Goal: Task Accomplishment & Management: Manage account settings

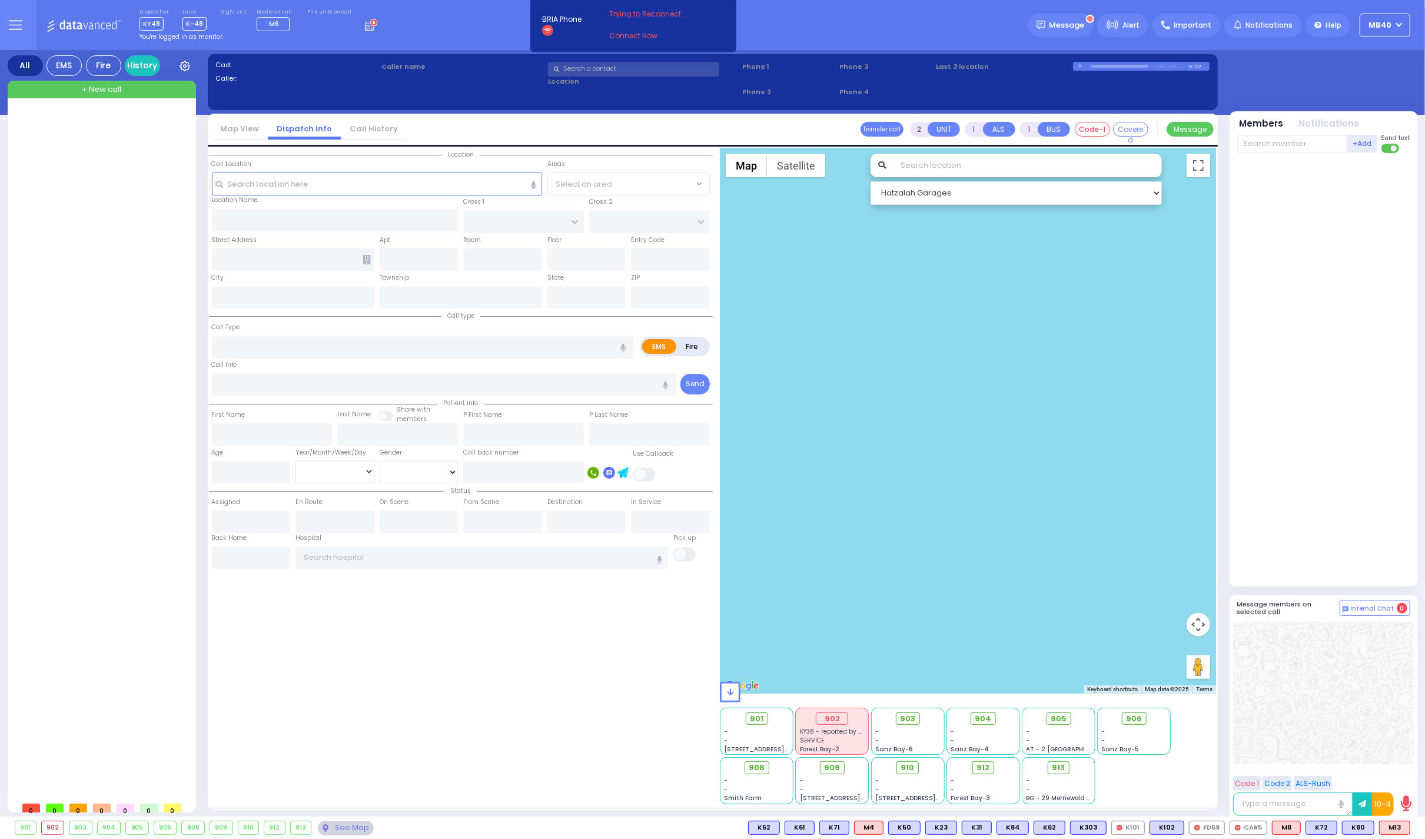
click at [372, 21] on icon at bounding box center [373, 23] width 3 height 4
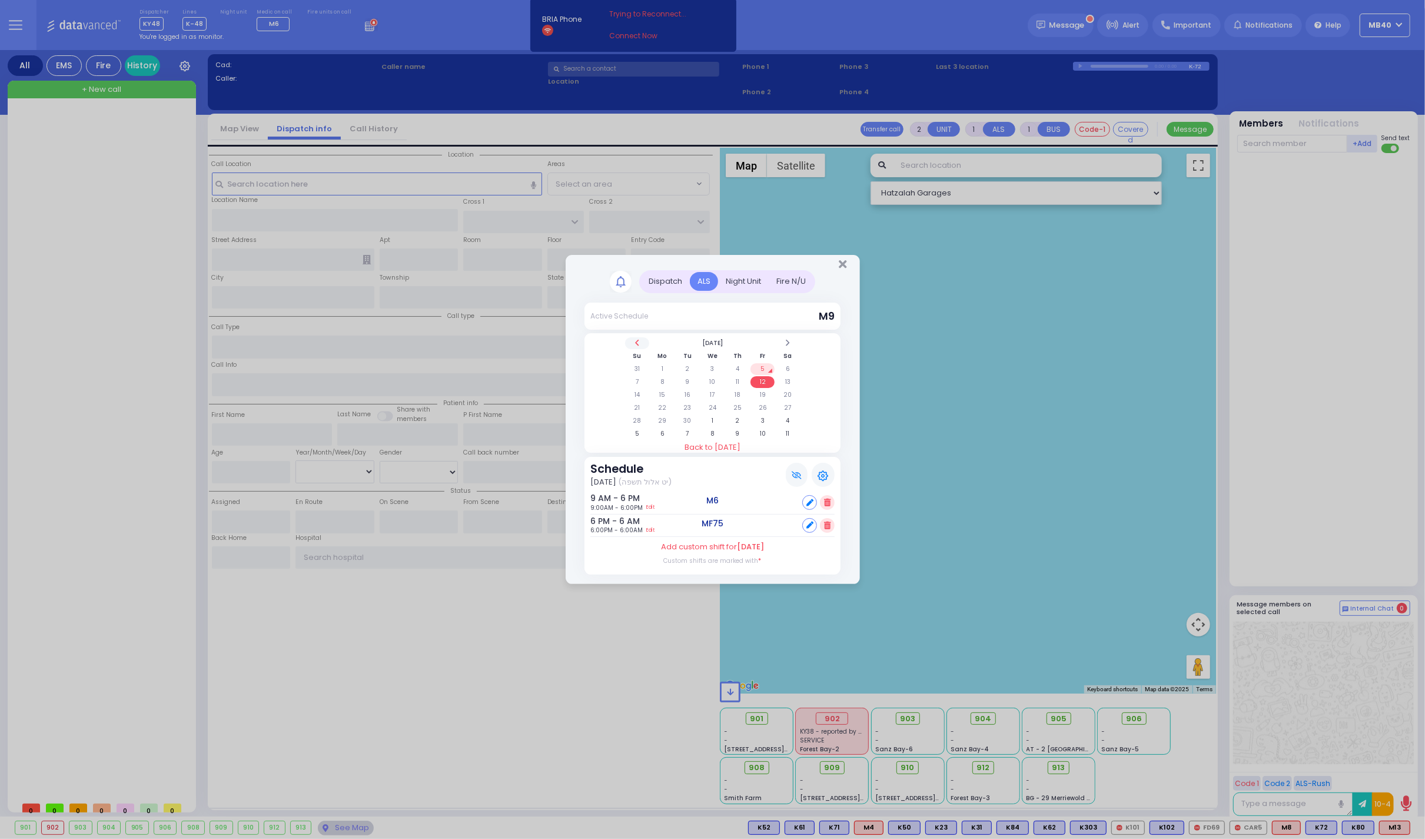
click at [638, 338] on span at bounding box center [637, 342] width 6 height 9
click at [684, 417] on td "26" at bounding box center [688, 421] width 24 height 12
click at [841, 261] on icon "Close" at bounding box center [843, 264] width 8 height 12
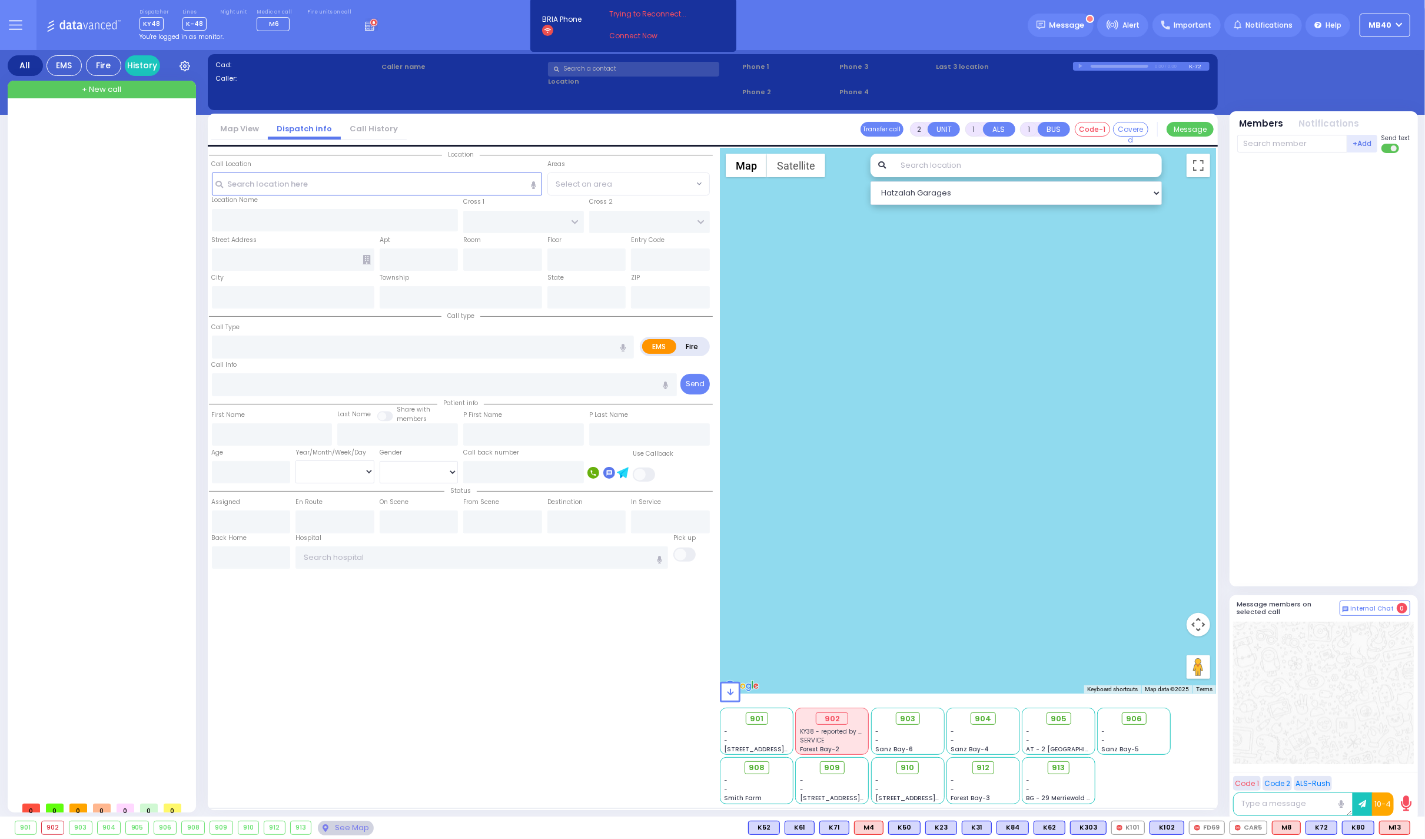
click at [365, 26] on icon at bounding box center [371, 24] width 13 height 13
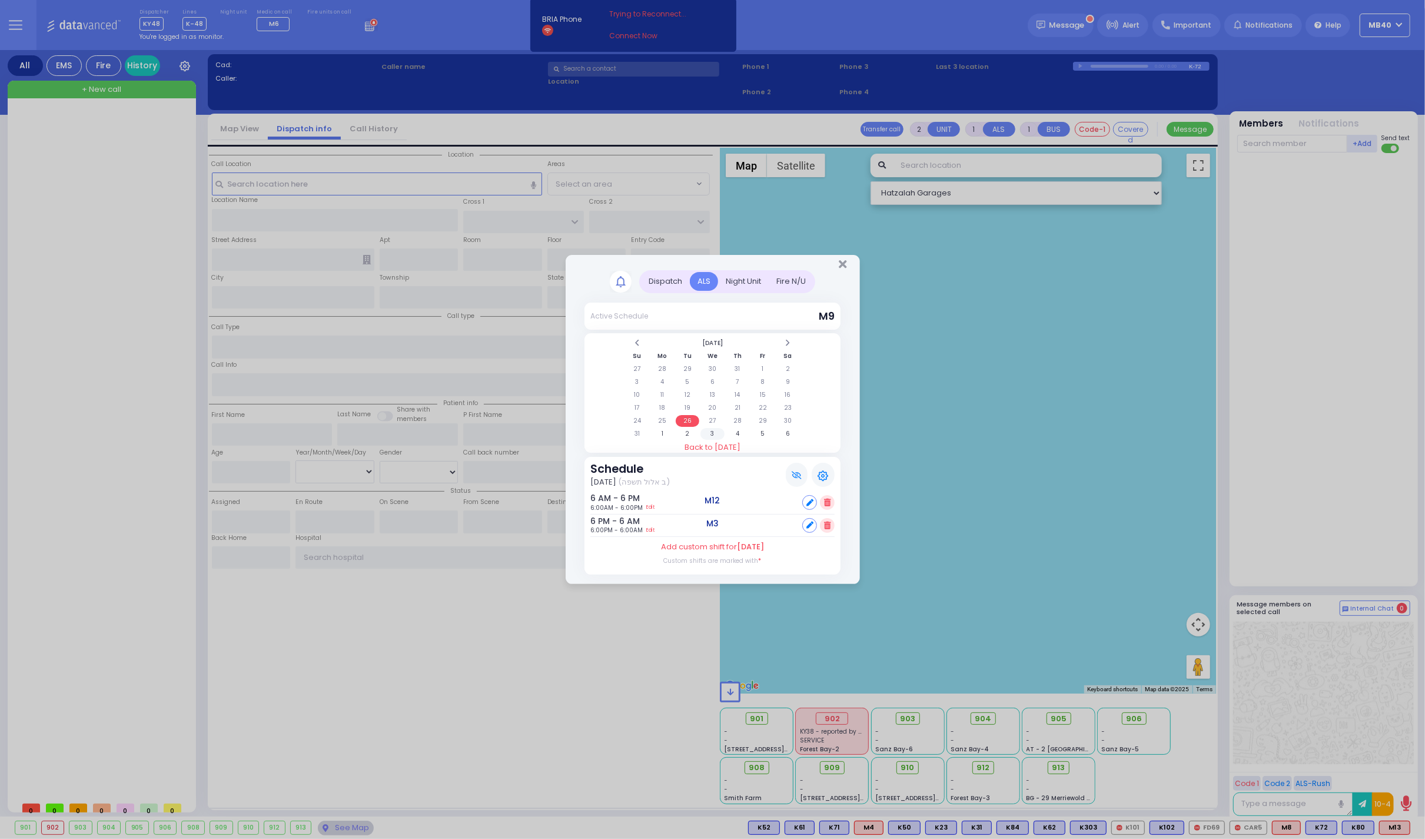
click at [712, 431] on td "3" at bounding box center [712, 434] width 24 height 12
click at [739, 365] on td "4" at bounding box center [738, 369] width 24 height 12
click at [685, 367] on td "2" at bounding box center [688, 369] width 24 height 12
click at [660, 366] on td "1" at bounding box center [662, 369] width 24 height 12
click at [684, 365] on td "2" at bounding box center [688, 369] width 24 height 12
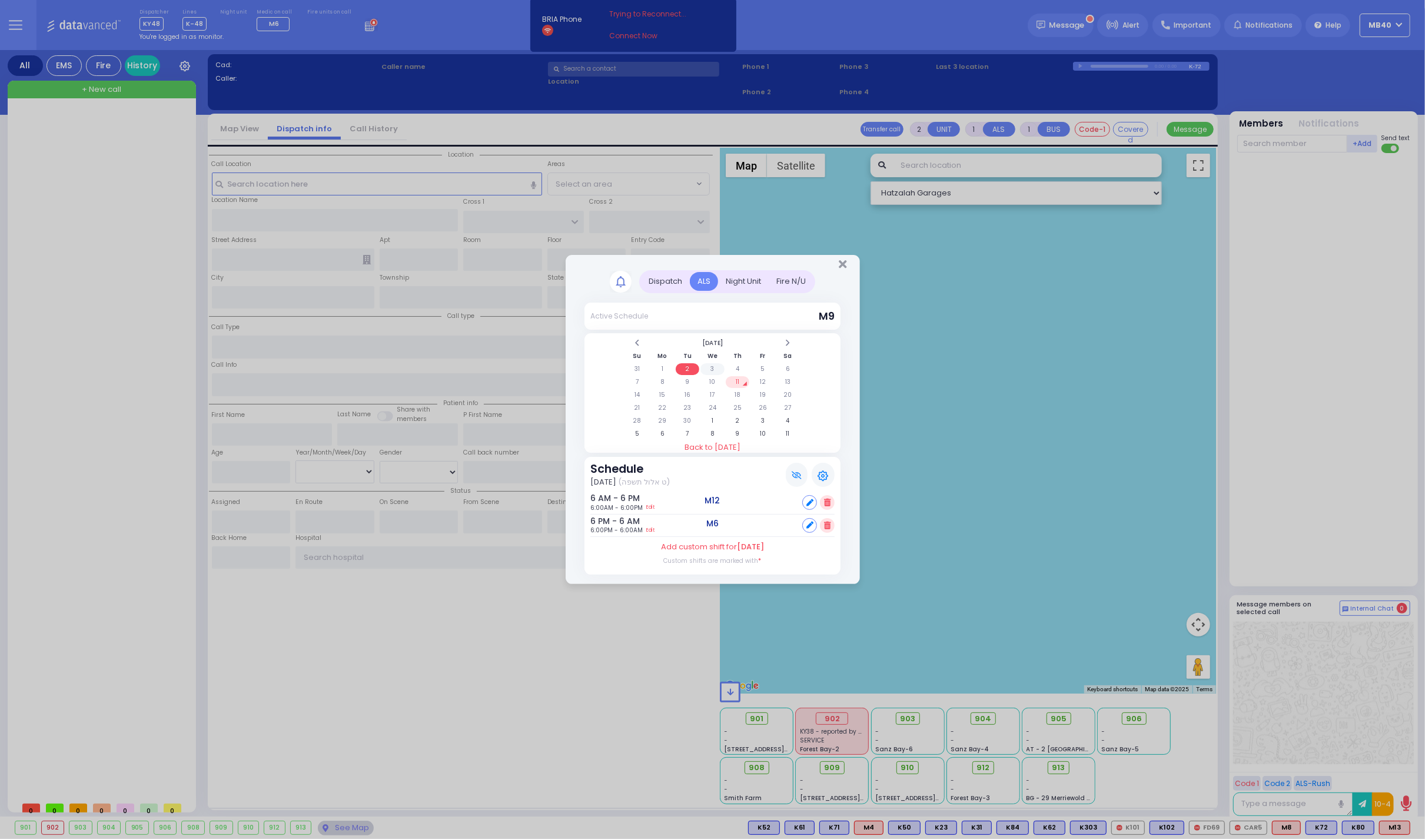
click at [710, 365] on td "3" at bounding box center [712, 369] width 24 height 12
click at [737, 361] on table "[DATE] Su Mo Tu We Th Fr Sa 31 1 2 3 4 5 6 7 8 9 10 11 12 13 14 15 16 17 18 19 …" at bounding box center [712, 388] width 177 height 105
click at [636, 367] on td "31" at bounding box center [637, 369] width 24 height 12
click at [666, 432] on td "1" at bounding box center [662, 434] width 24 height 12
click at [739, 365] on td "4" at bounding box center [738, 369] width 24 height 12
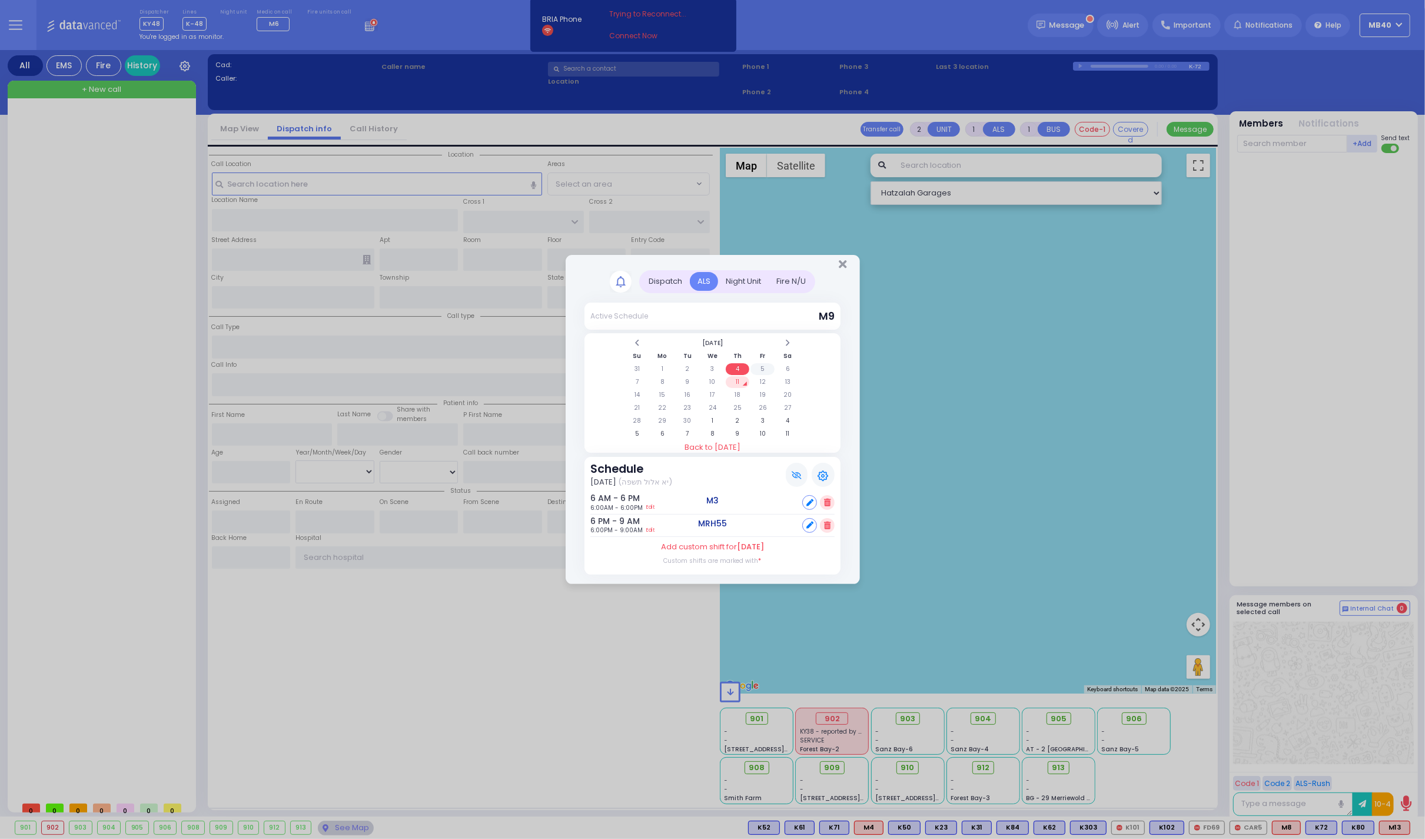
click at [766, 368] on td "5" at bounding box center [762, 369] width 24 height 12
click at [792, 367] on td "6" at bounding box center [788, 369] width 24 height 12
click at [637, 380] on td "7" at bounding box center [637, 382] width 24 height 12
click at [660, 380] on td "8" at bounding box center [662, 382] width 24 height 12
click at [636, 379] on td "7" at bounding box center [637, 382] width 24 height 12
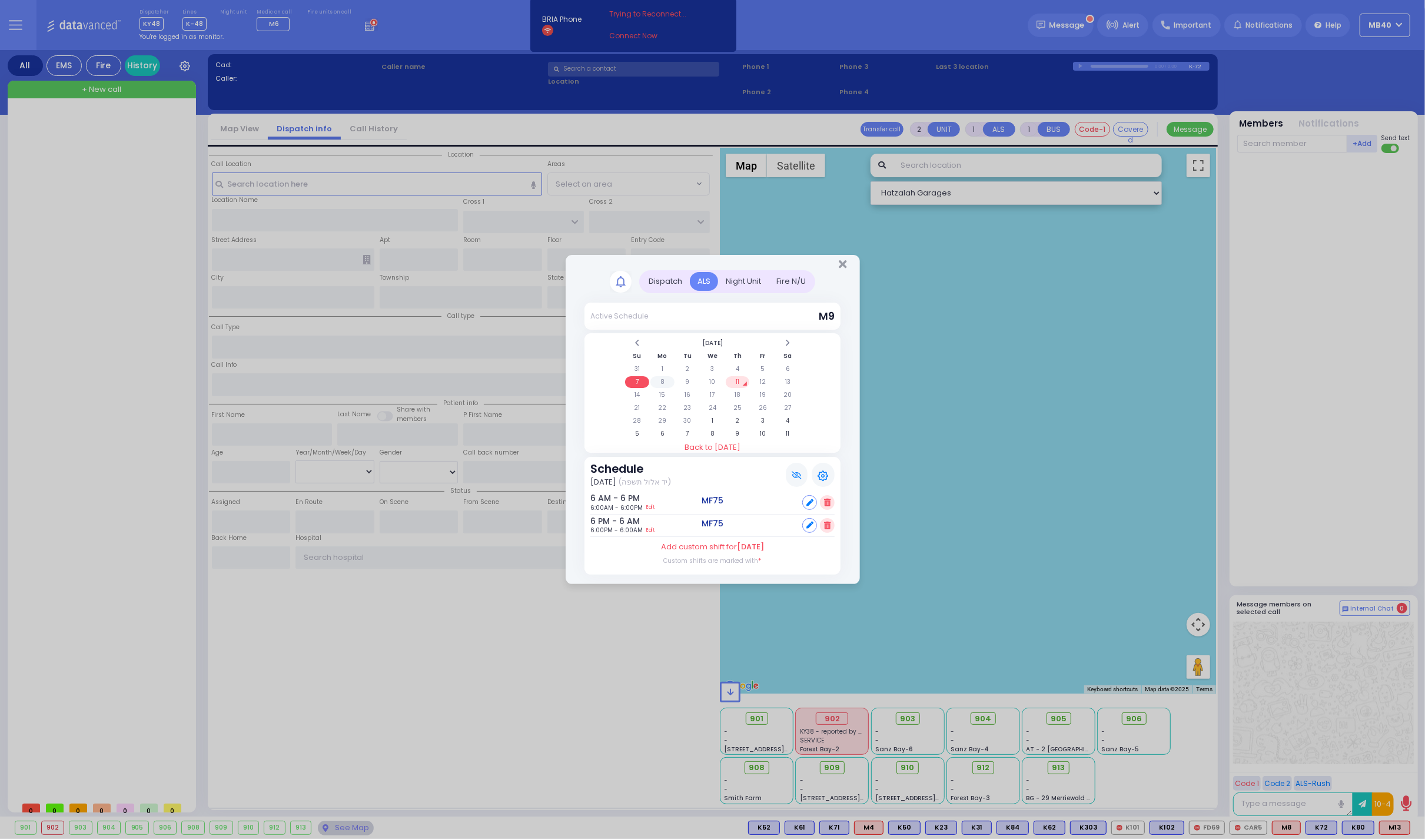
click at [660, 379] on td "8" at bounding box center [662, 382] width 24 height 12
click at [687, 379] on td "9" at bounding box center [688, 382] width 24 height 12
click at [703, 378] on td "10" at bounding box center [712, 382] width 24 height 12
click at [843, 262] on icon "Close" at bounding box center [843, 264] width 8 height 12
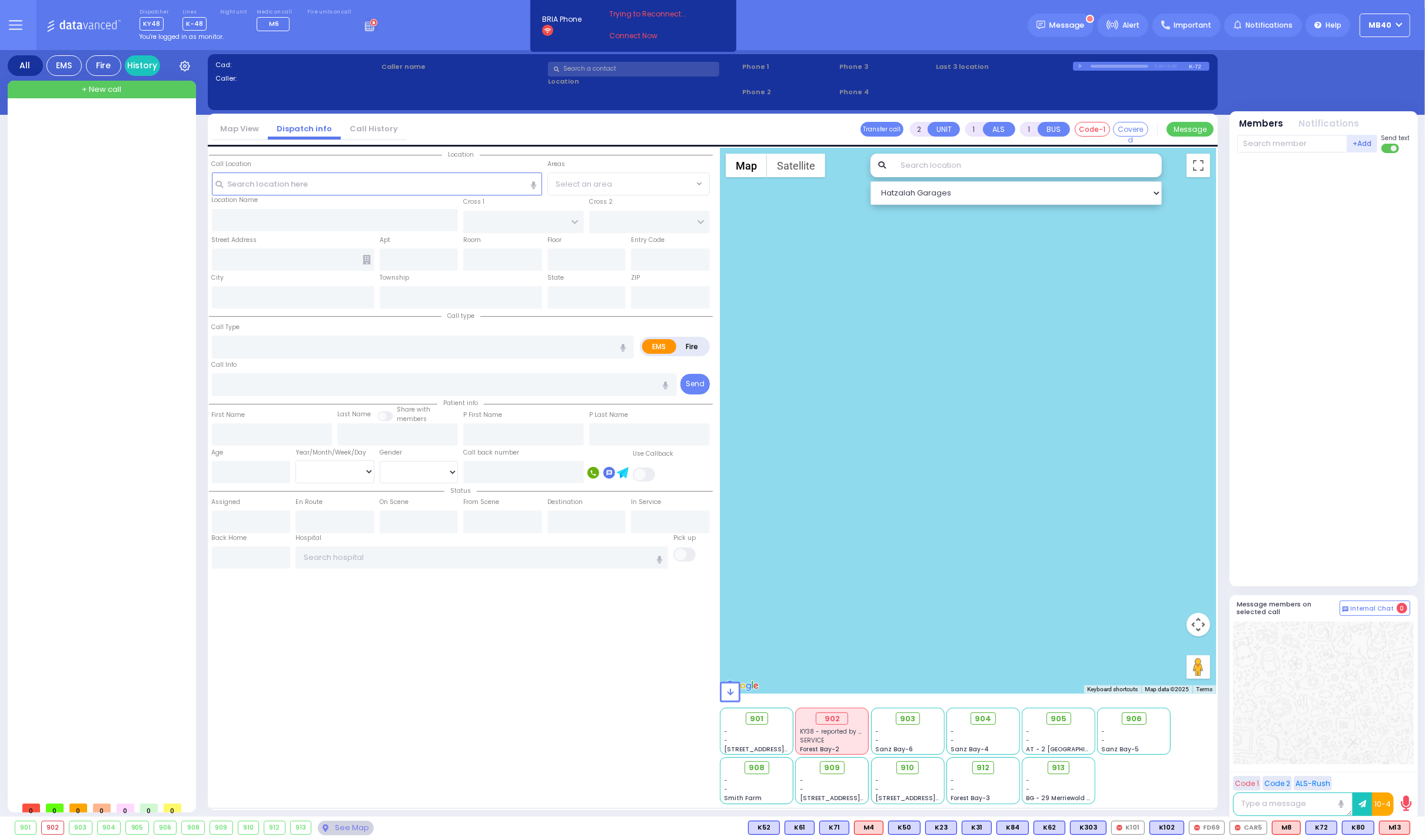
click at [365, 28] on icon at bounding box center [371, 24] width 13 height 13
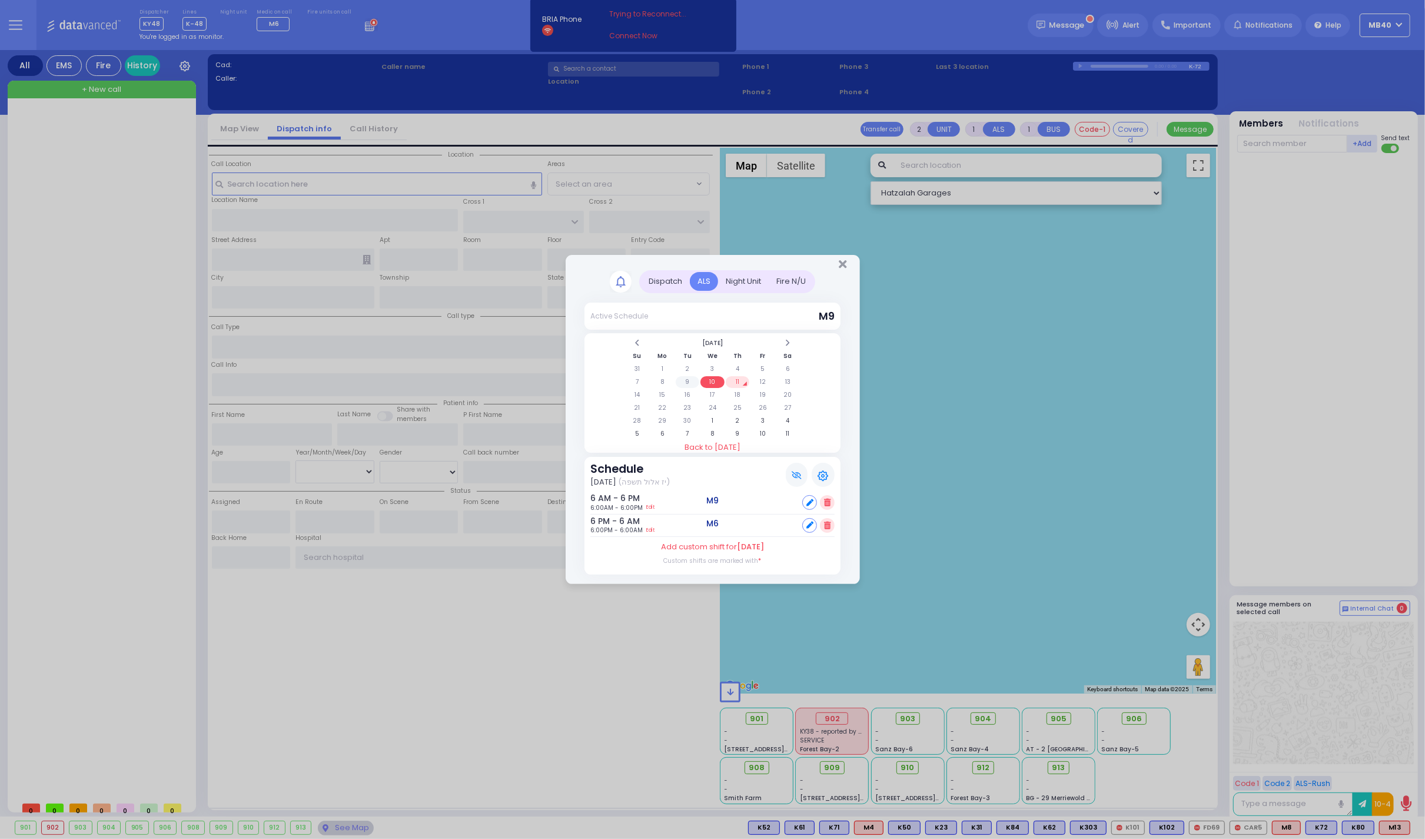
scroll to position [1, 0]
click at [688, 365] on td "2" at bounding box center [688, 369] width 24 height 12
click at [663, 365] on td "1" at bounding box center [662, 369] width 24 height 12
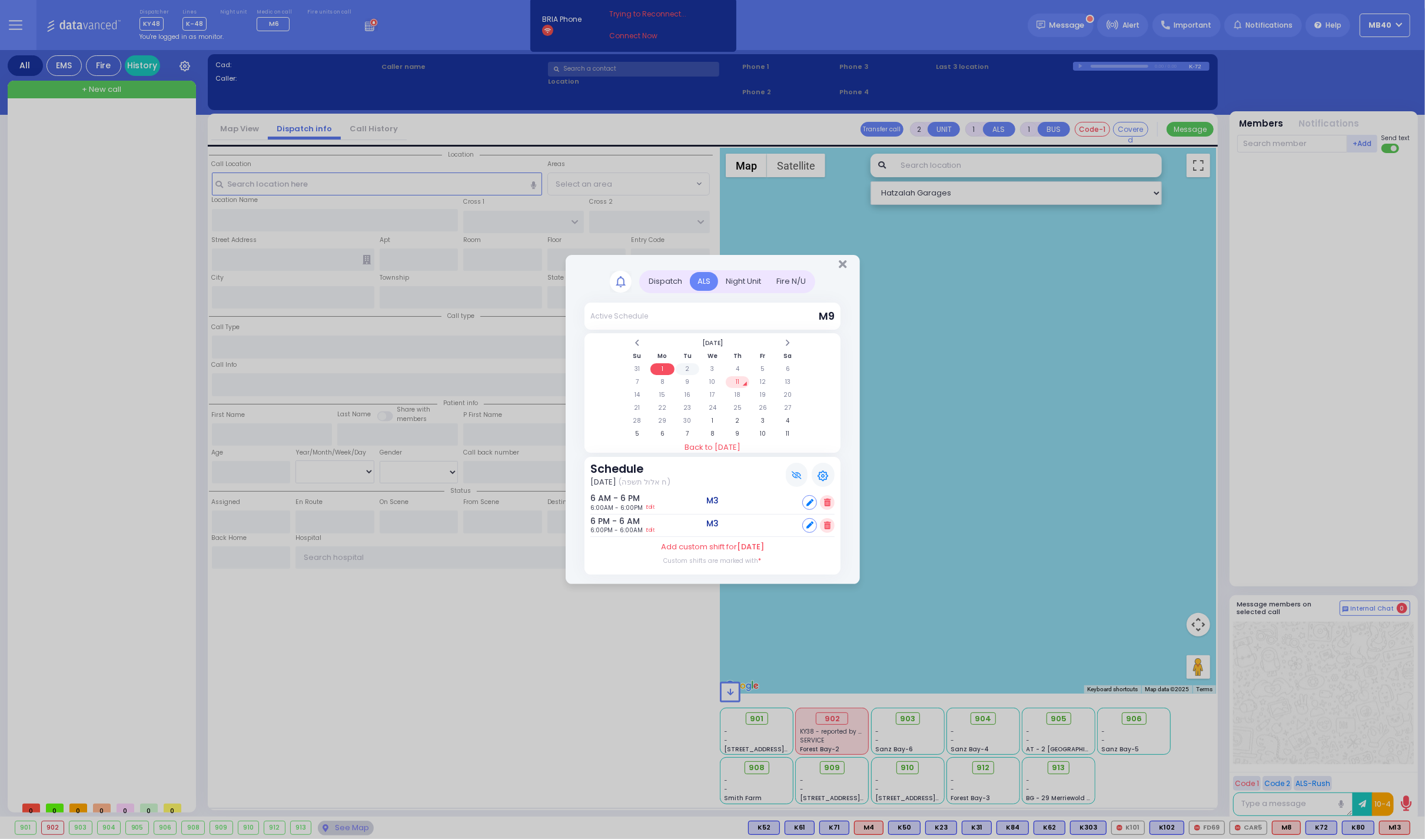
click at [684, 364] on td "2" at bounding box center [688, 369] width 24 height 12
click at [708, 363] on td "3" at bounding box center [712, 369] width 24 height 12
click at [663, 380] on td "8" at bounding box center [662, 382] width 24 height 12
click at [688, 377] on td "9" at bounding box center [688, 382] width 24 height 12
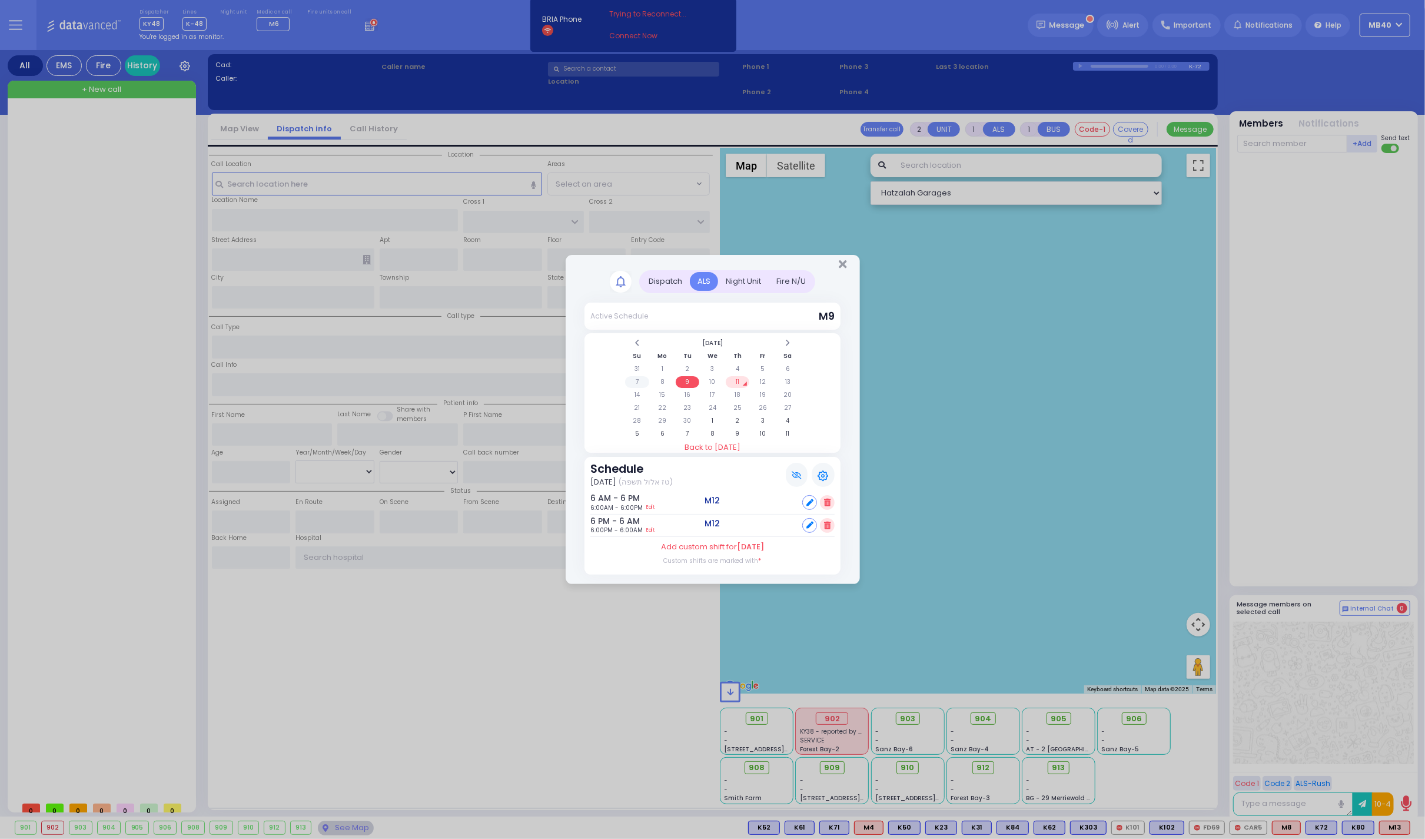
click at [636, 378] on td "7" at bounding box center [637, 382] width 24 height 12
click at [716, 378] on td "10" at bounding box center [712, 382] width 24 height 12
click at [839, 262] on icon "Close" at bounding box center [843, 264] width 8 height 12
